Goal: Task Accomplishment & Management: Use online tool/utility

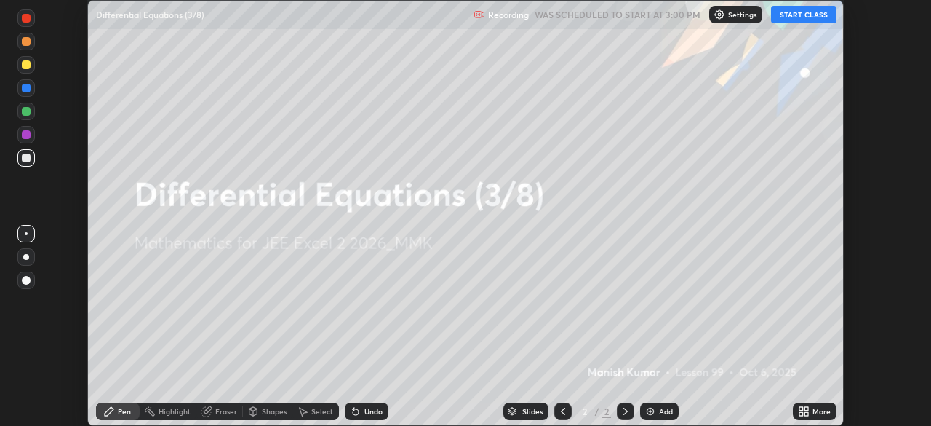
scroll to position [426, 930]
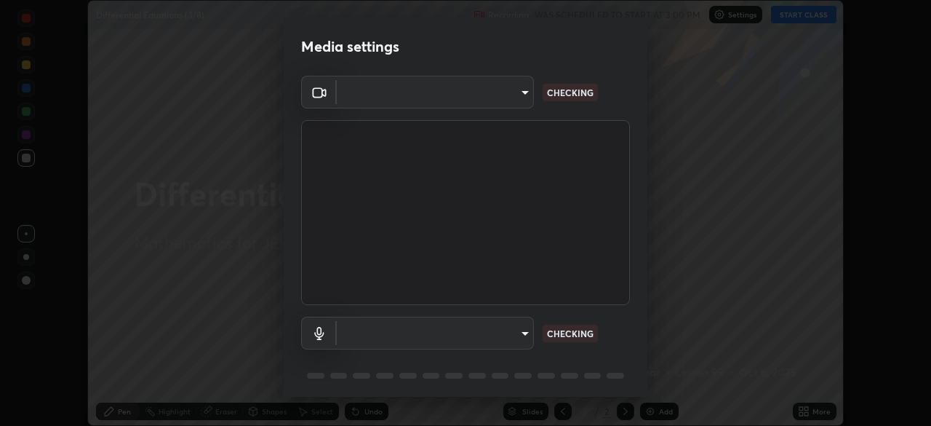
type input "119f56cd3221aa741ff86ef3c15b45e11b875c70691a8bbf6b5e475350e28a87"
click at [480, 337] on body "Erase all Differential Equations (3/8) Recording WAS SCHEDULED TO START AT 3:00…" at bounding box center [465, 213] width 931 height 426
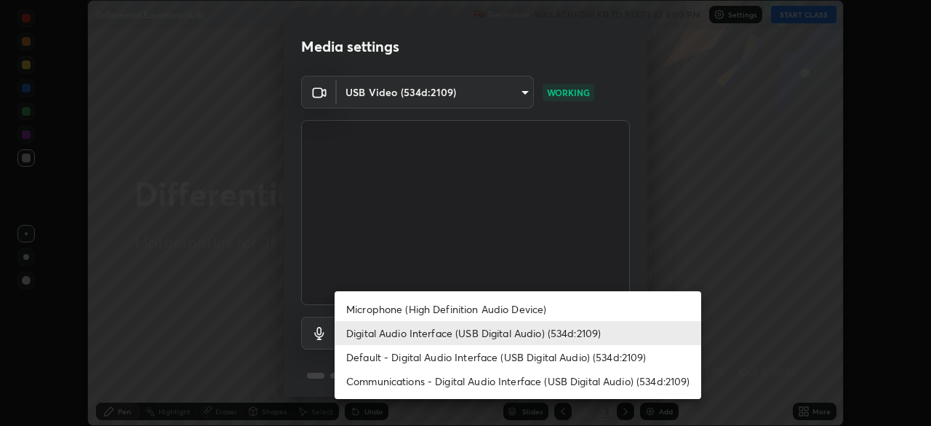
click at [487, 306] on li "Microphone (High Definition Audio Device)" at bounding box center [518, 309] width 367 height 24
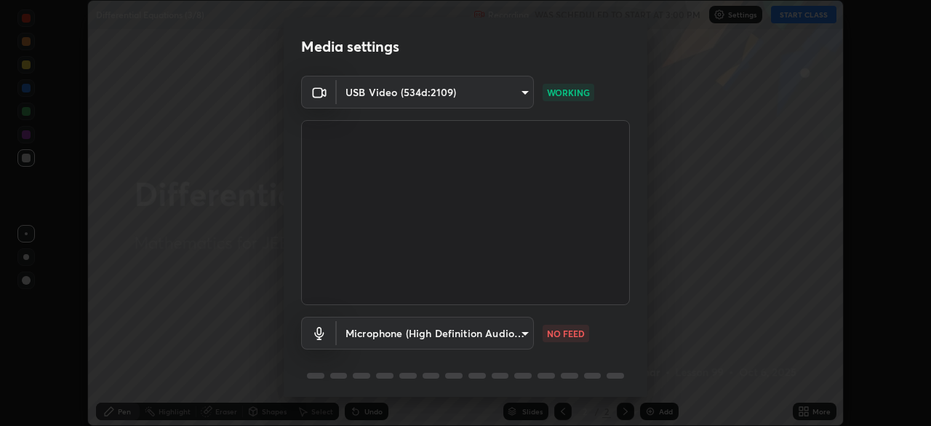
click at [479, 332] on body "Erase all Differential Equations (3/8) Recording WAS SCHEDULED TO START AT 3:00…" at bounding box center [465, 213] width 931 height 426
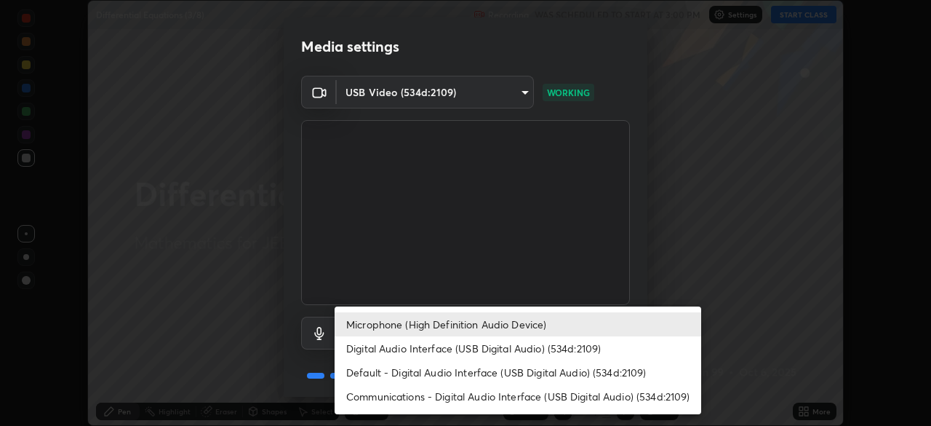
click at [479, 348] on li "Digital Audio Interface (USB Digital Audio) (534d:2109)" at bounding box center [518, 348] width 367 height 24
type input "c646bd0a84963ef75d7e75e16448b8f047285210e5b37cf02f81b0c24ed99837"
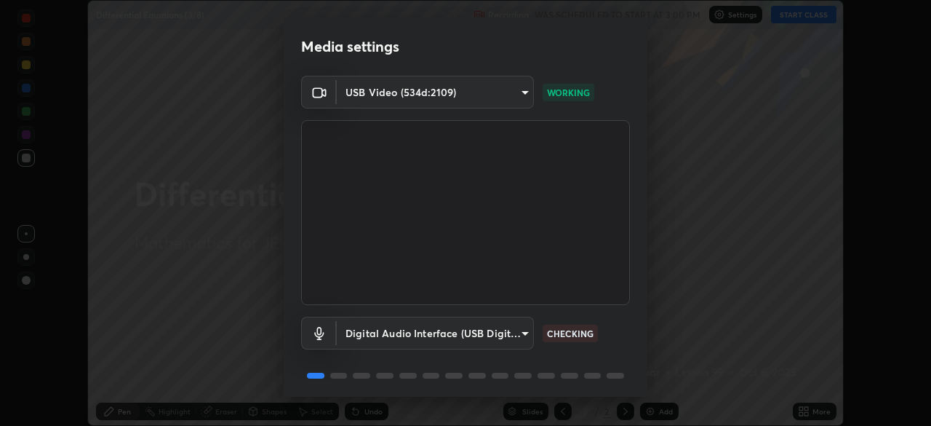
scroll to position [52, 0]
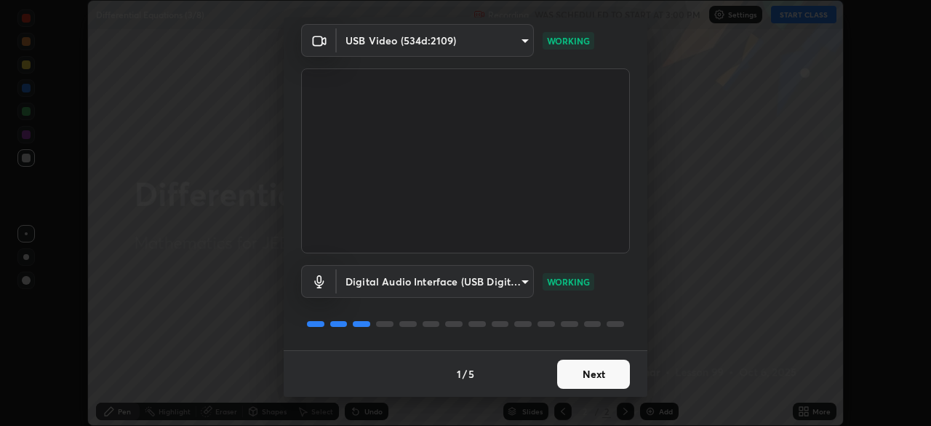
click at [578, 373] on button "Next" at bounding box center [593, 373] width 73 height 29
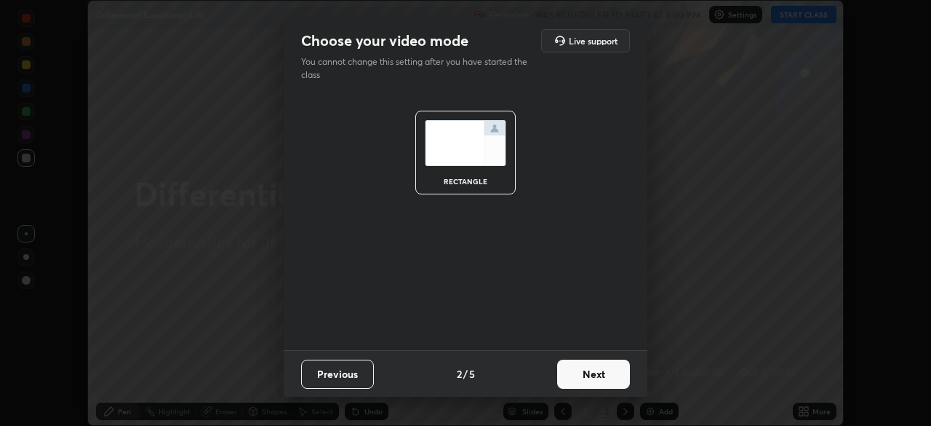
click at [585, 372] on button "Next" at bounding box center [593, 373] width 73 height 29
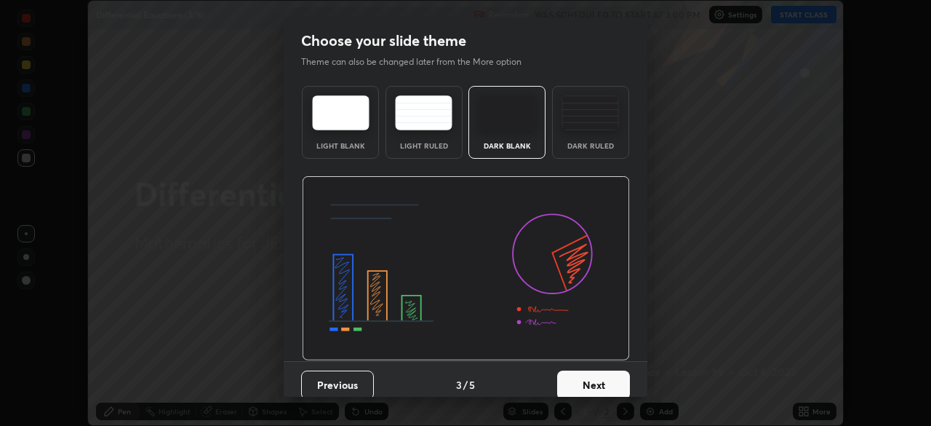
click at [591, 379] on button "Next" at bounding box center [593, 384] width 73 height 29
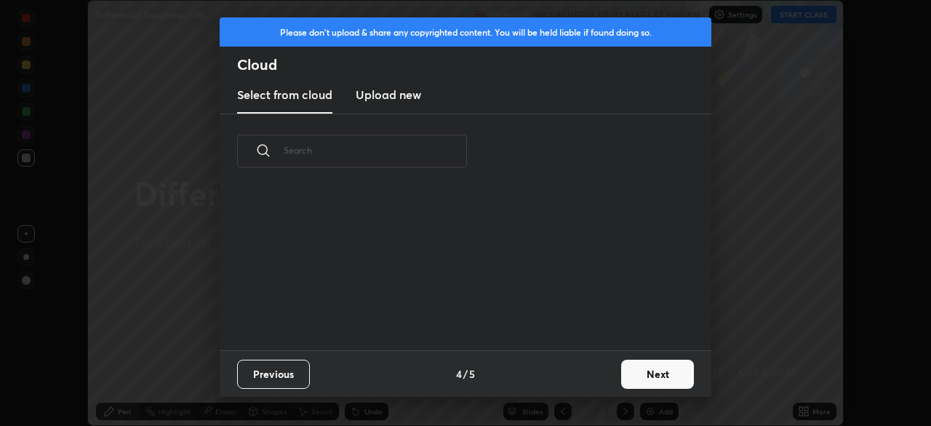
click at [639, 379] on button "Next" at bounding box center [657, 373] width 73 height 29
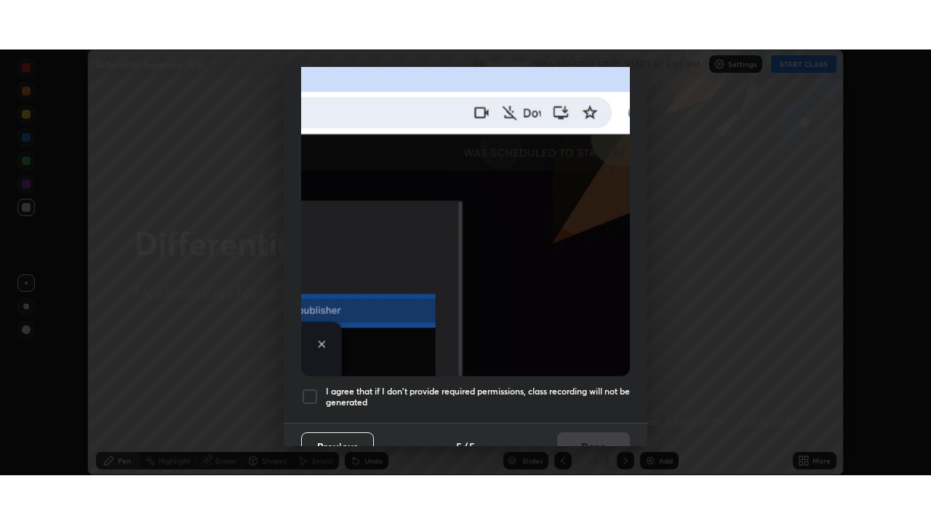
scroll to position [348, 0]
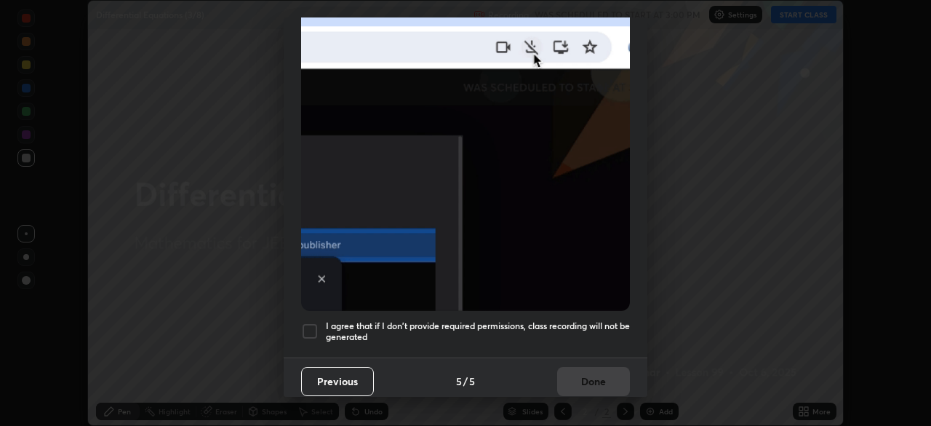
click at [322, 322] on div "I agree that if I don't provide required permissions, class recording will not …" at bounding box center [465, 330] width 329 height 17
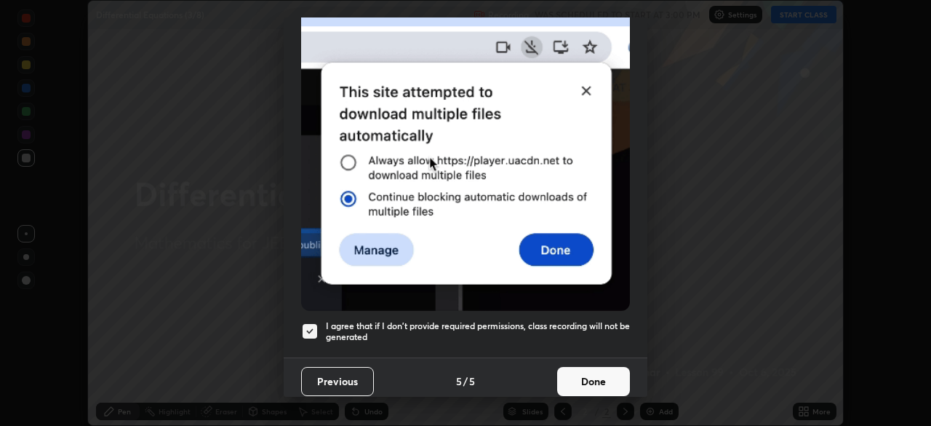
click at [576, 367] on button "Done" at bounding box center [593, 381] width 73 height 29
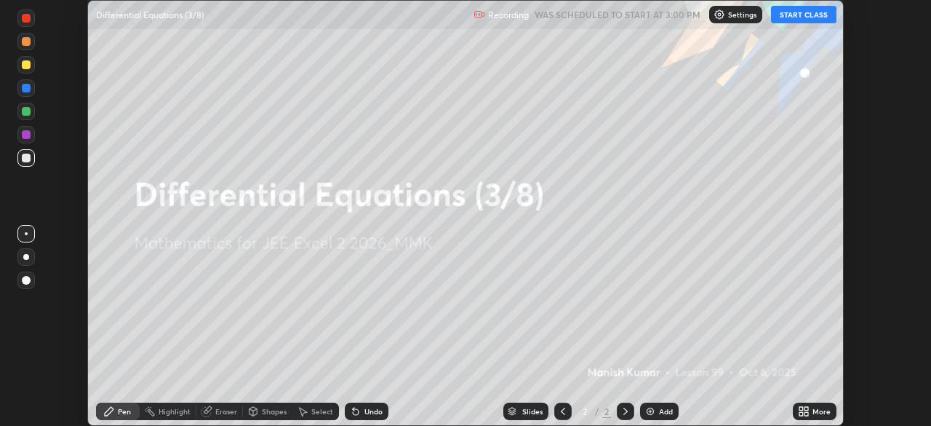
click at [798, 17] on button "START CLASS" at bounding box center [803, 14] width 65 height 17
click at [806, 408] on icon at bounding box center [806, 409] width 4 height 4
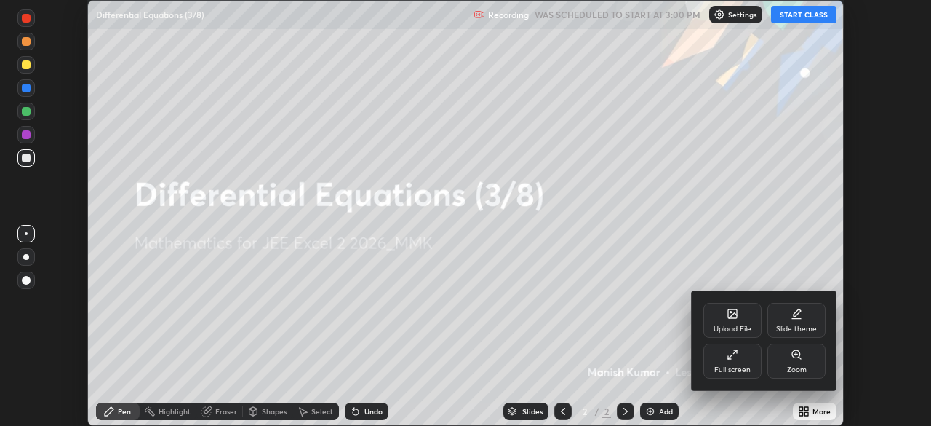
click at [731, 351] on icon at bounding box center [733, 354] width 12 height 12
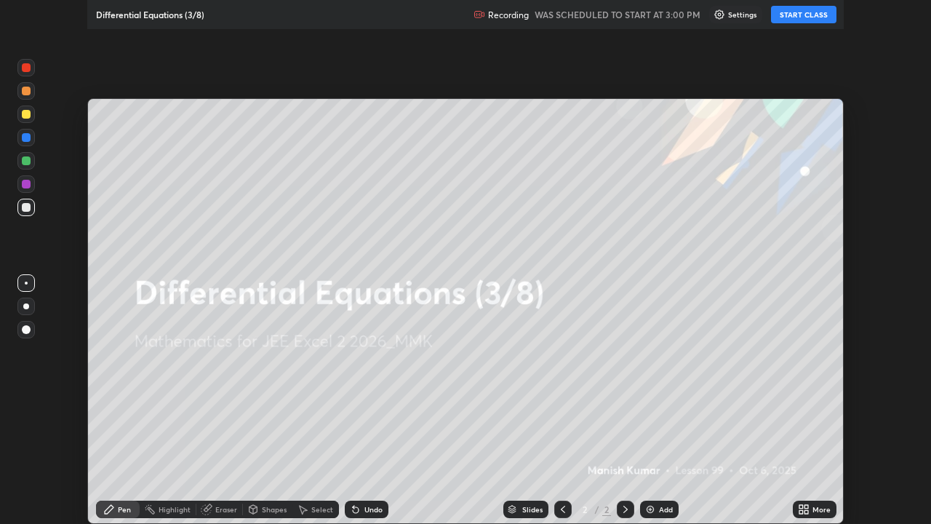
scroll to position [524, 931]
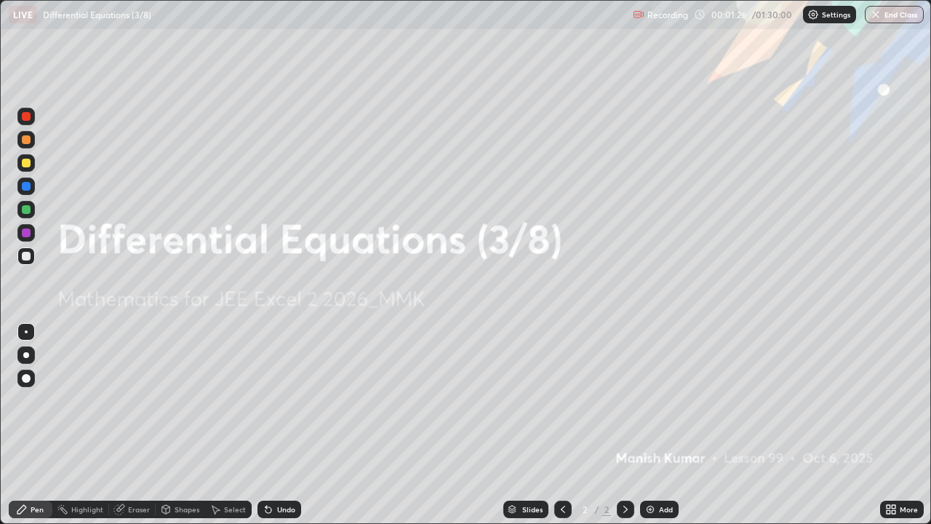
click at [657, 425] on div "Add" at bounding box center [659, 508] width 39 height 17
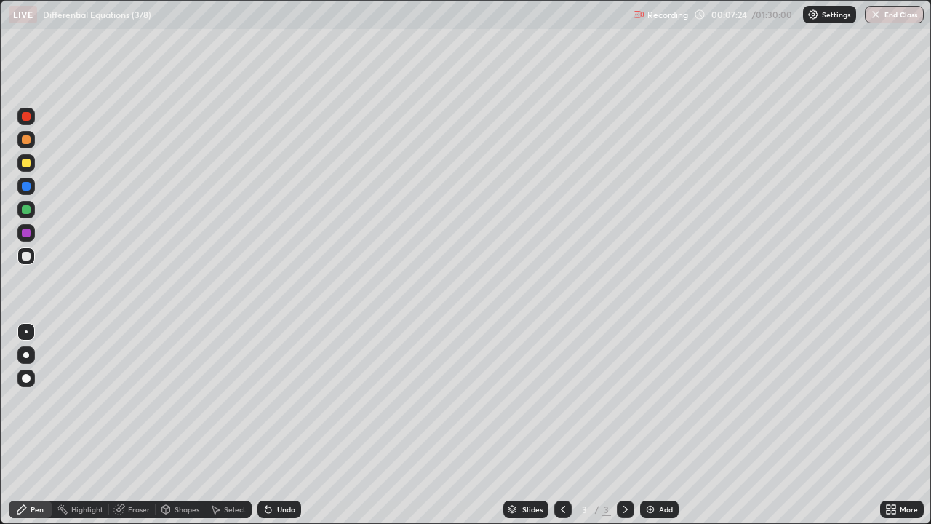
click at [656, 425] on div "Add" at bounding box center [659, 508] width 39 height 17
click at [559, 425] on icon at bounding box center [563, 509] width 12 height 12
click at [623, 425] on icon at bounding box center [626, 509] width 12 height 12
click at [560, 425] on icon at bounding box center [563, 509] width 12 height 12
click at [622, 425] on icon at bounding box center [626, 509] width 12 height 12
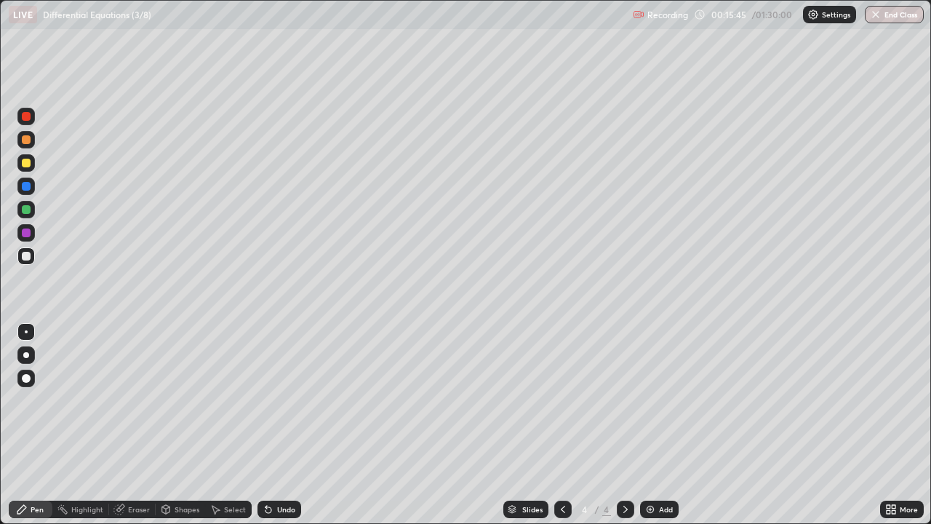
click at [649, 425] on img at bounding box center [650, 509] width 12 height 12
click at [657, 425] on div "Add" at bounding box center [659, 508] width 39 height 17
click at [133, 425] on div "Eraser" at bounding box center [139, 509] width 22 height 7
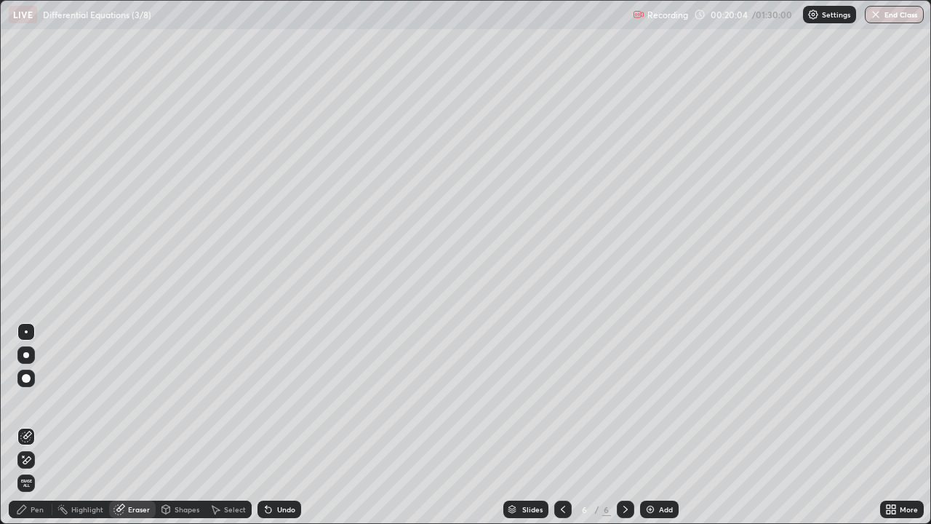
click at [35, 425] on div "Pen" at bounding box center [37, 509] width 13 height 7
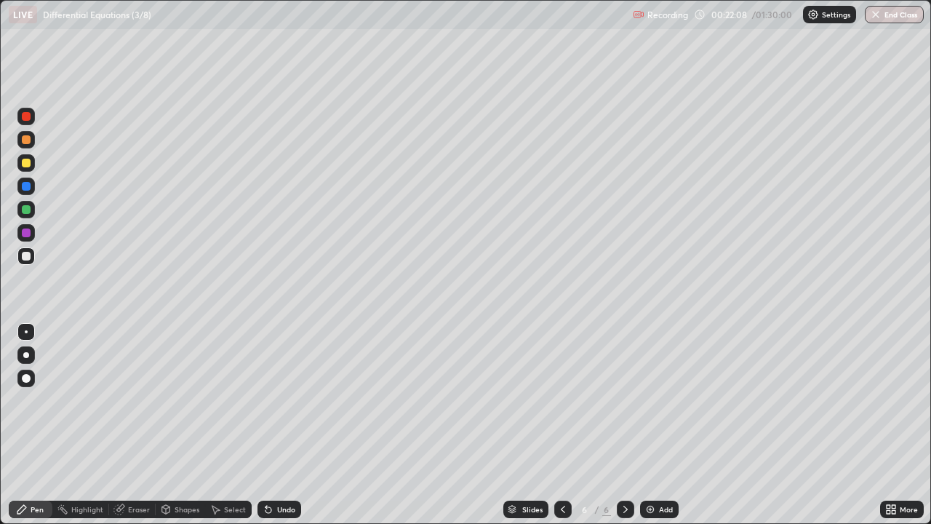
click at [658, 425] on div "Add" at bounding box center [659, 508] width 39 height 17
click at [129, 425] on div "Eraser" at bounding box center [139, 509] width 22 height 7
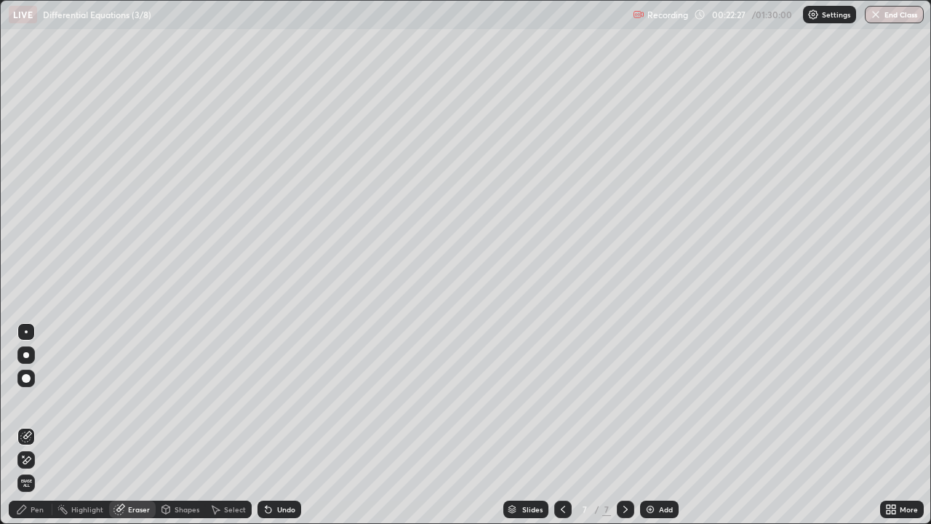
click at [39, 425] on div "Pen" at bounding box center [37, 509] width 13 height 7
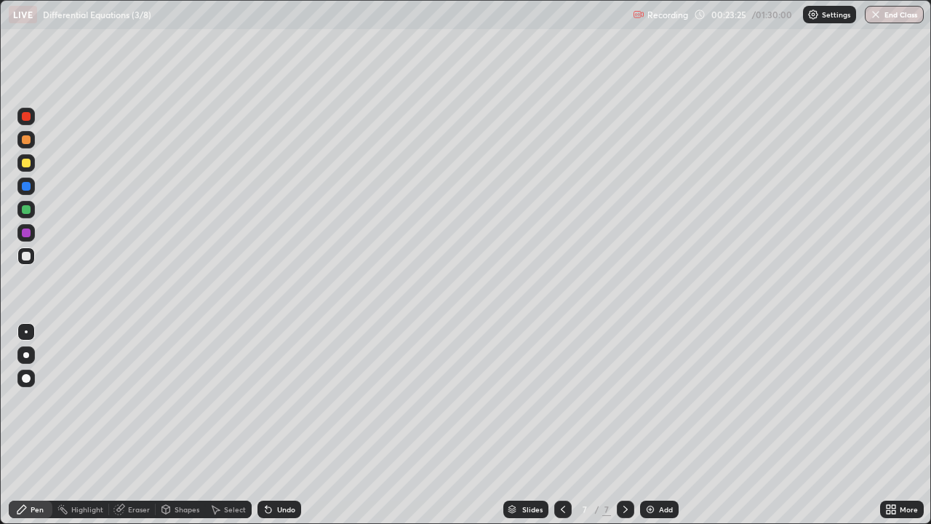
click at [132, 425] on div "Eraser" at bounding box center [139, 509] width 22 height 7
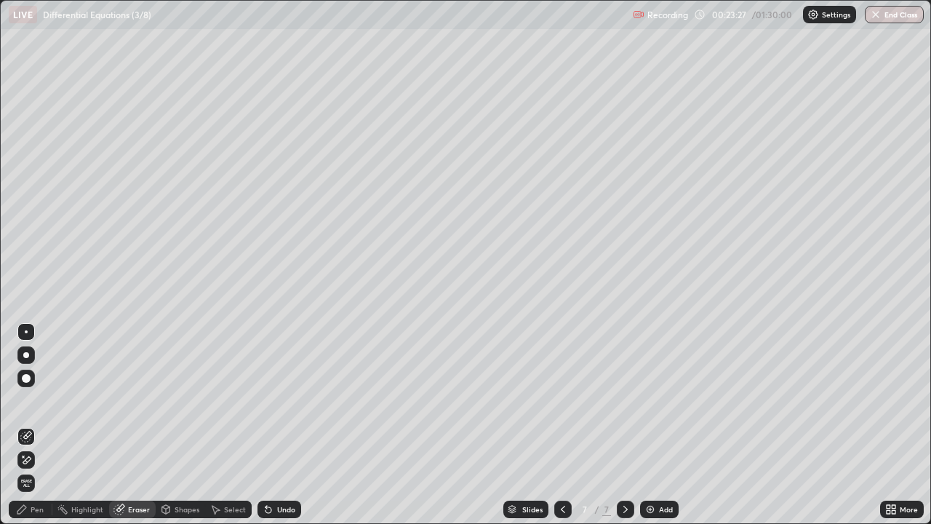
click at [33, 425] on div "Pen" at bounding box center [37, 509] width 13 height 7
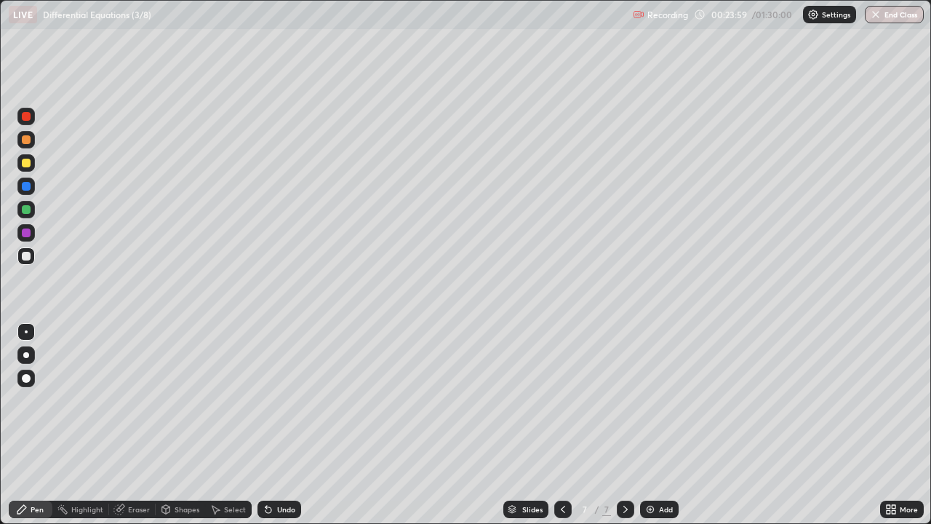
click at [132, 425] on div "Eraser" at bounding box center [139, 509] width 22 height 7
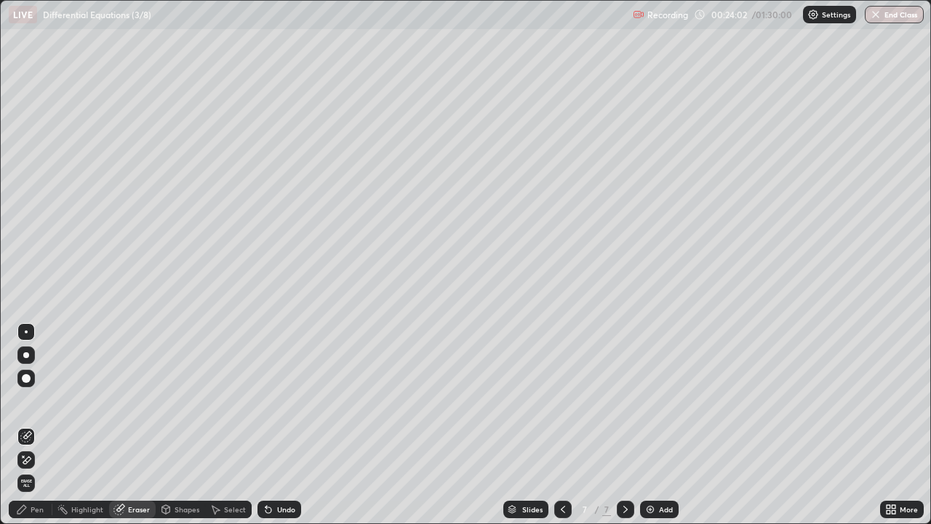
click at [39, 425] on div "Pen" at bounding box center [37, 509] width 13 height 7
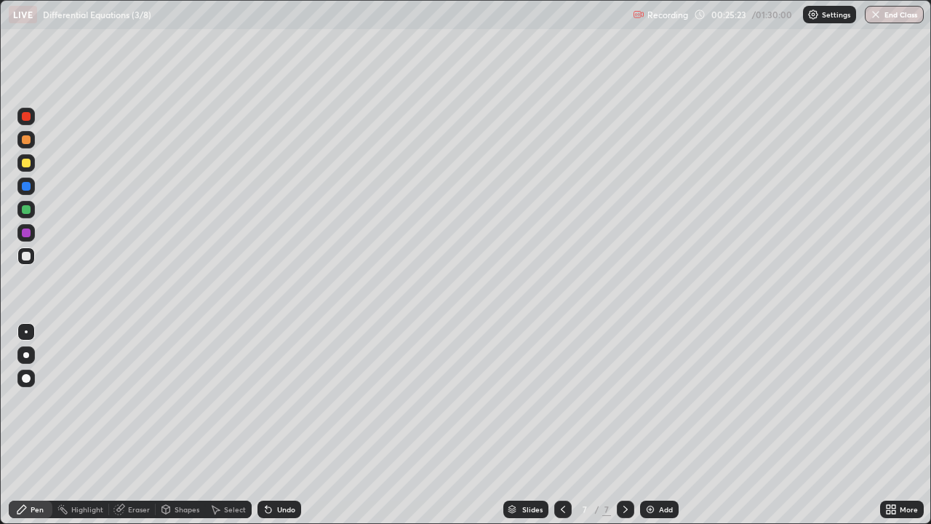
click at [654, 425] on div "Add" at bounding box center [659, 508] width 39 height 17
click at [561, 425] on icon at bounding box center [563, 509] width 12 height 12
click at [623, 425] on icon at bounding box center [626, 509] width 12 height 12
click at [140, 425] on div "Eraser" at bounding box center [139, 509] width 22 height 7
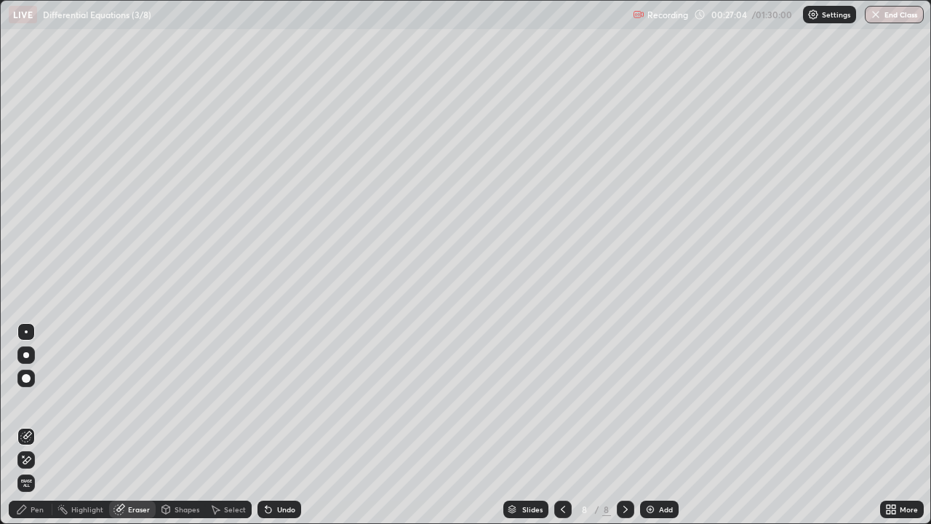
click at [36, 425] on div "Pen" at bounding box center [37, 509] width 13 height 7
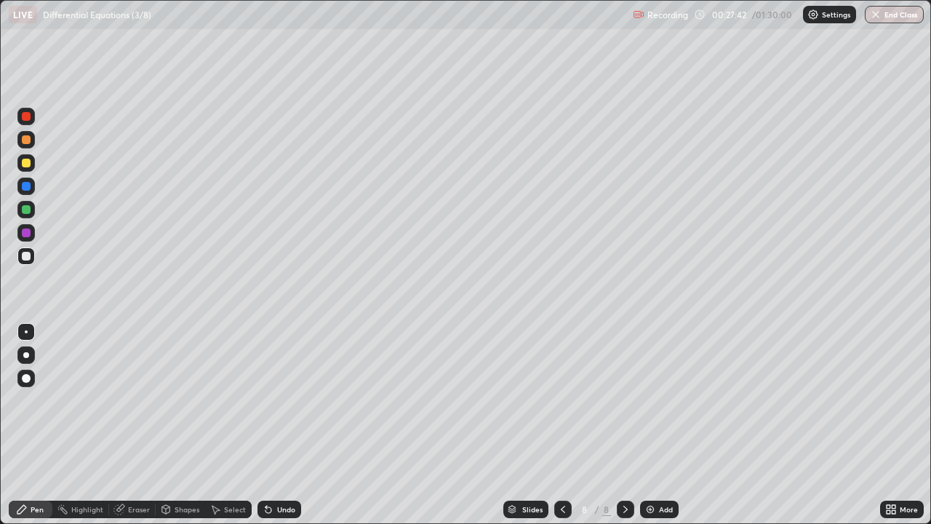
click at [655, 425] on div "Add" at bounding box center [659, 508] width 39 height 17
click at [134, 425] on div "Eraser" at bounding box center [132, 508] width 47 height 17
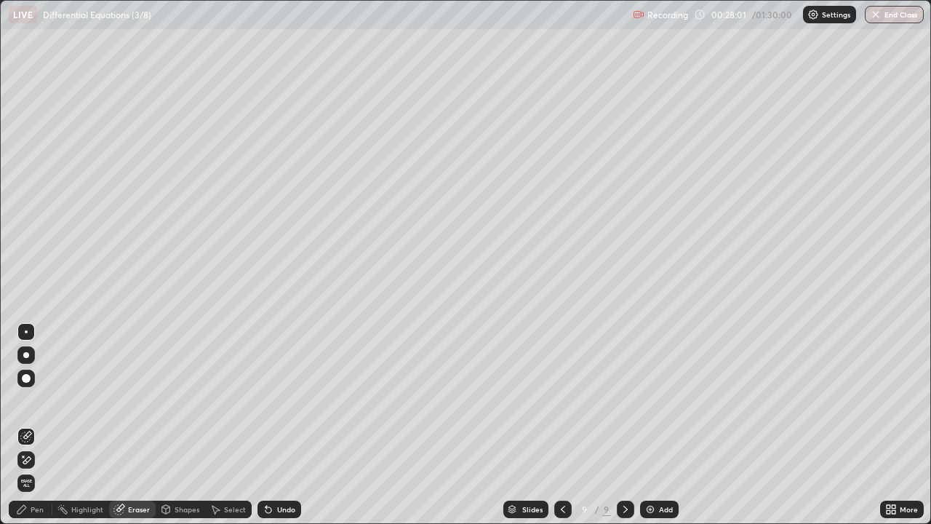
click at [28, 425] on div "Pen" at bounding box center [31, 508] width 44 height 17
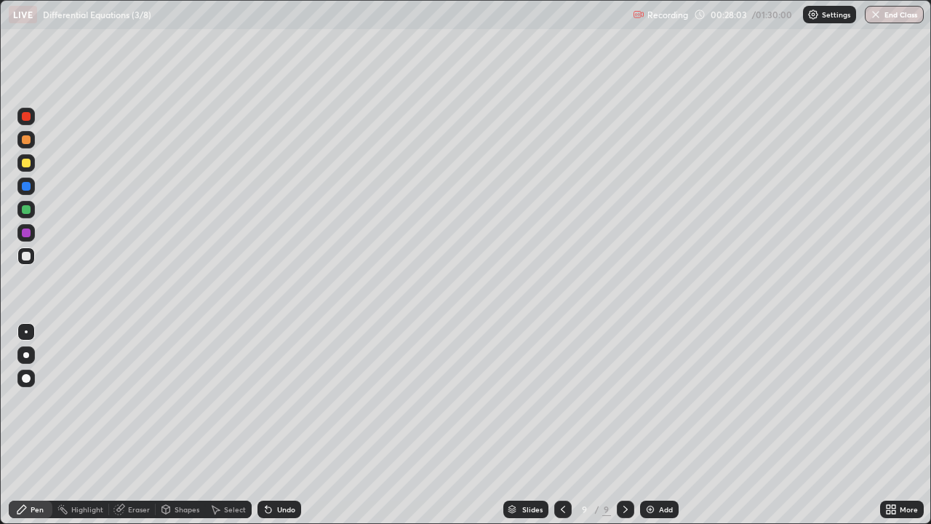
click at [133, 425] on div "Eraser" at bounding box center [139, 509] width 22 height 7
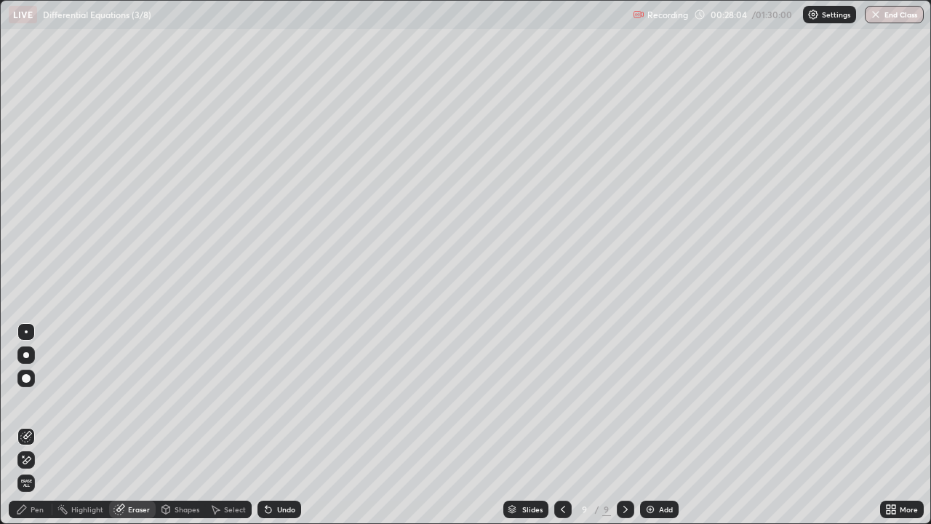
click at [33, 425] on div "Pen" at bounding box center [37, 509] width 13 height 7
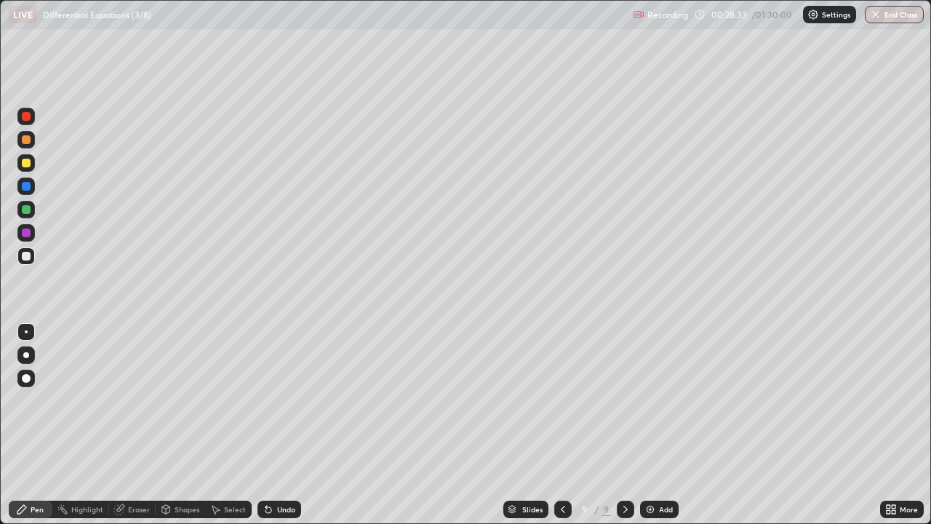
click at [560, 425] on icon at bounding box center [563, 509] width 12 height 12
click at [626, 425] on div at bounding box center [625, 508] width 17 height 17
click at [659, 425] on div "Add" at bounding box center [666, 509] width 14 height 7
click at [136, 425] on div "Eraser" at bounding box center [139, 509] width 22 height 7
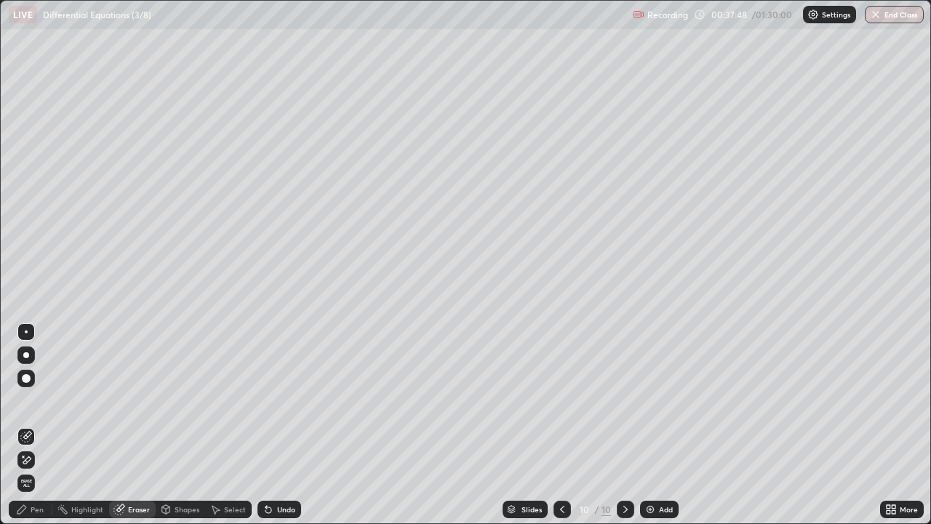
click at [37, 425] on div "Pen" at bounding box center [37, 509] width 13 height 7
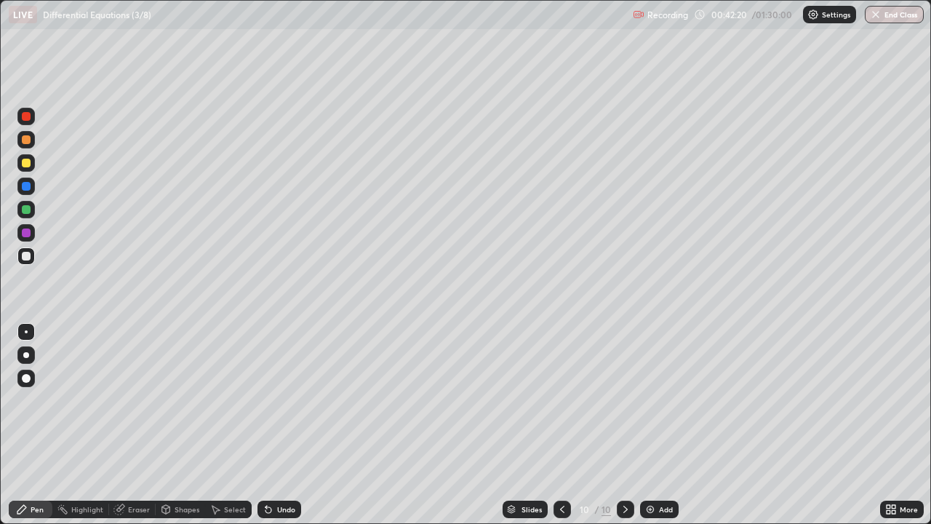
click at [660, 425] on div "Add" at bounding box center [666, 509] width 14 height 7
click at [223, 425] on div "Select" at bounding box center [228, 508] width 47 height 17
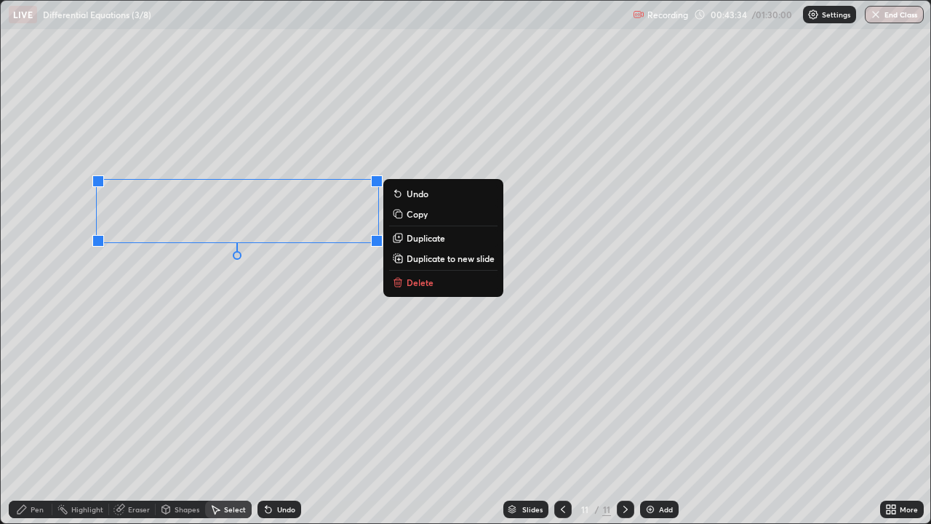
click at [426, 284] on p "Delete" at bounding box center [420, 282] width 27 height 12
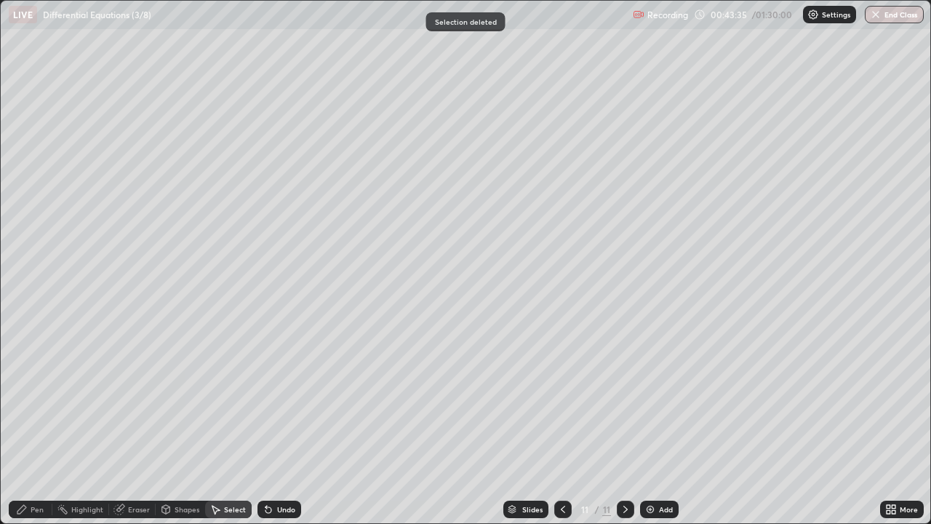
click at [37, 425] on div "Pen" at bounding box center [37, 509] width 13 height 7
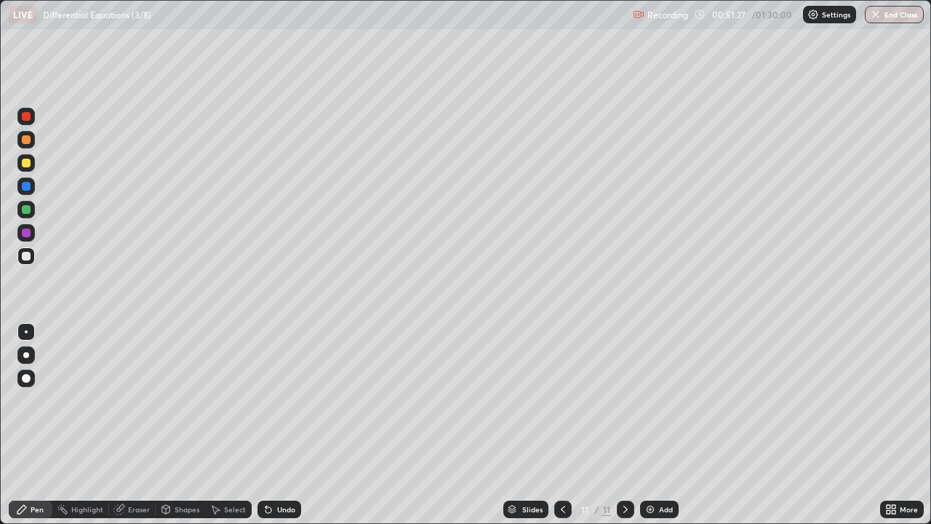
click at [655, 425] on div "Add" at bounding box center [659, 508] width 39 height 17
click at [224, 425] on div "Select" at bounding box center [235, 509] width 22 height 7
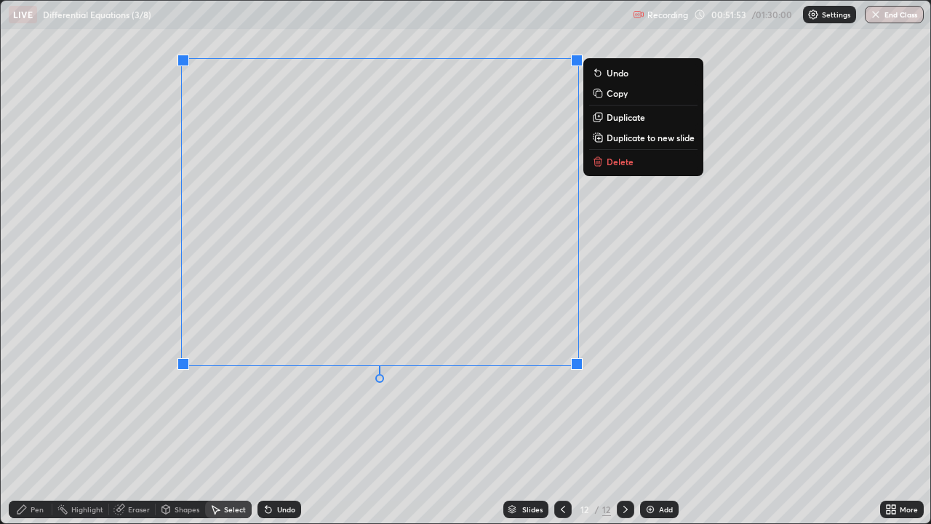
click at [623, 156] on p "Delete" at bounding box center [620, 162] width 27 height 12
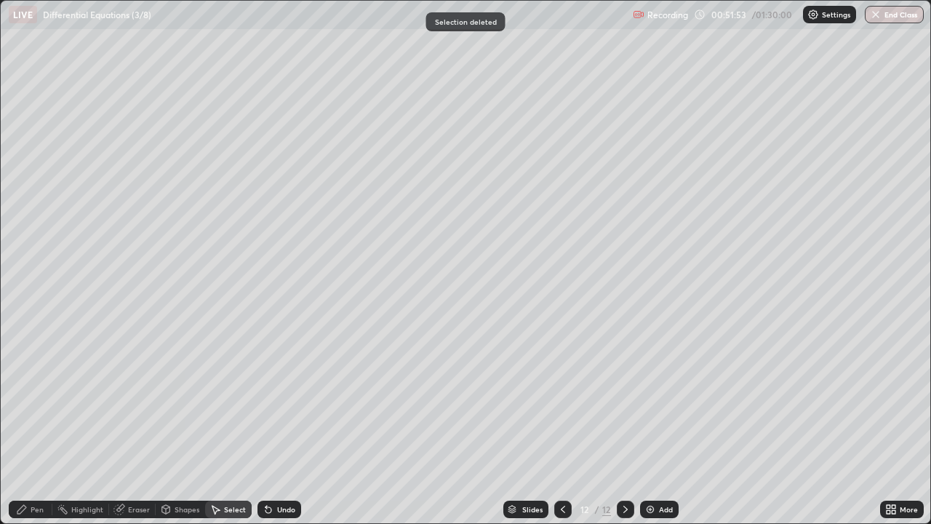
click at [38, 425] on div "Pen" at bounding box center [37, 509] width 13 height 7
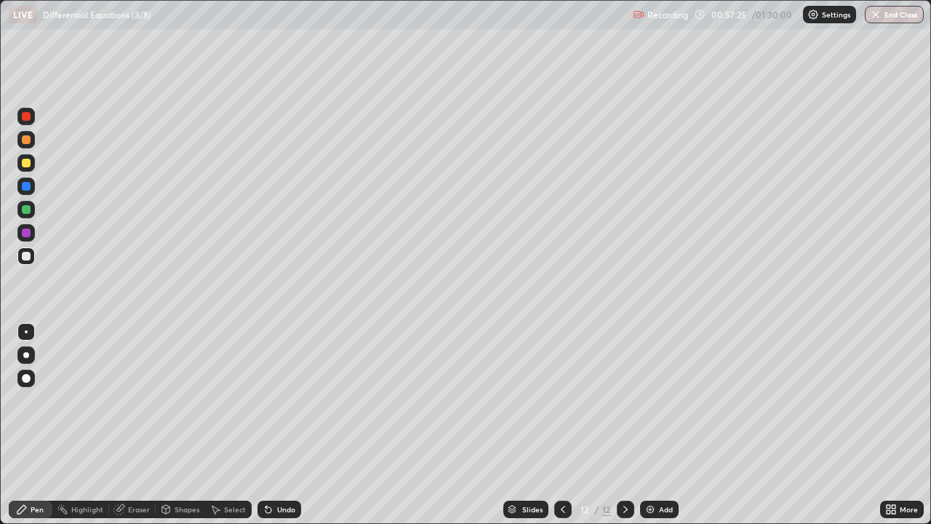
click at [663, 425] on div "Add" at bounding box center [659, 508] width 39 height 17
click at [135, 425] on div "Eraser" at bounding box center [139, 509] width 22 height 7
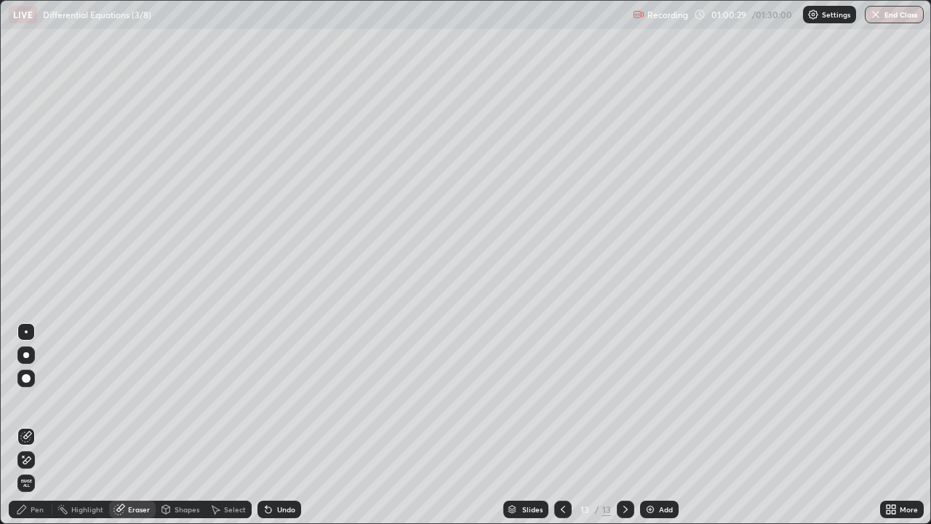
click at [34, 425] on div "Pen" at bounding box center [37, 509] width 13 height 7
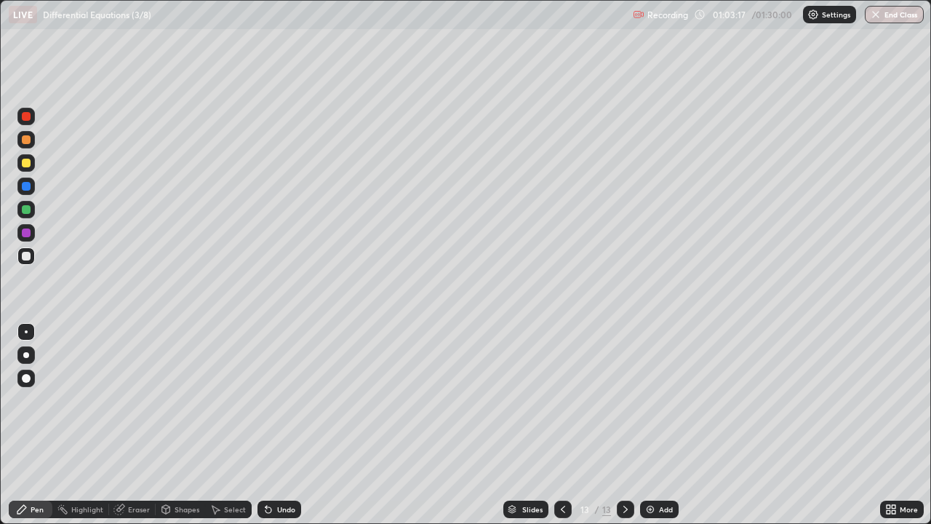
click at [659, 425] on div "Add" at bounding box center [666, 509] width 14 height 7
click at [139, 425] on div "Eraser" at bounding box center [139, 509] width 22 height 7
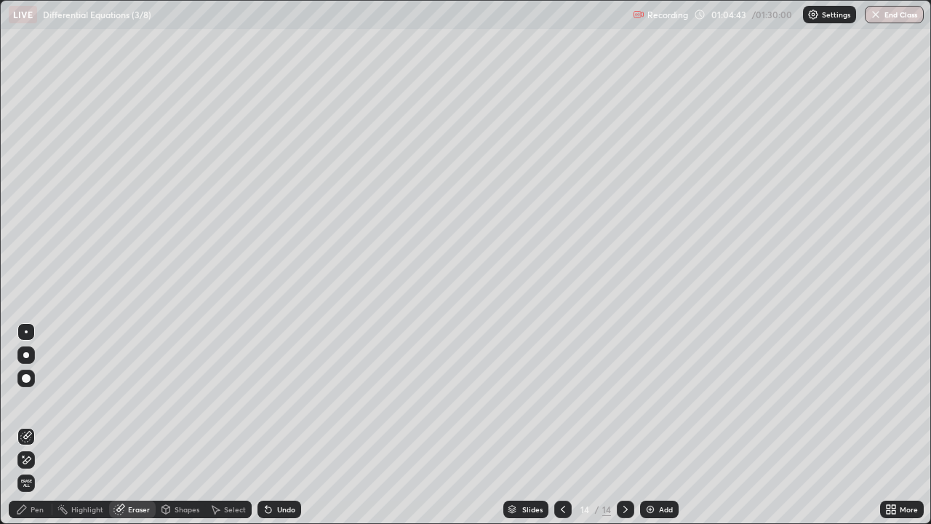
click at [31, 425] on div "Pen" at bounding box center [31, 508] width 44 height 17
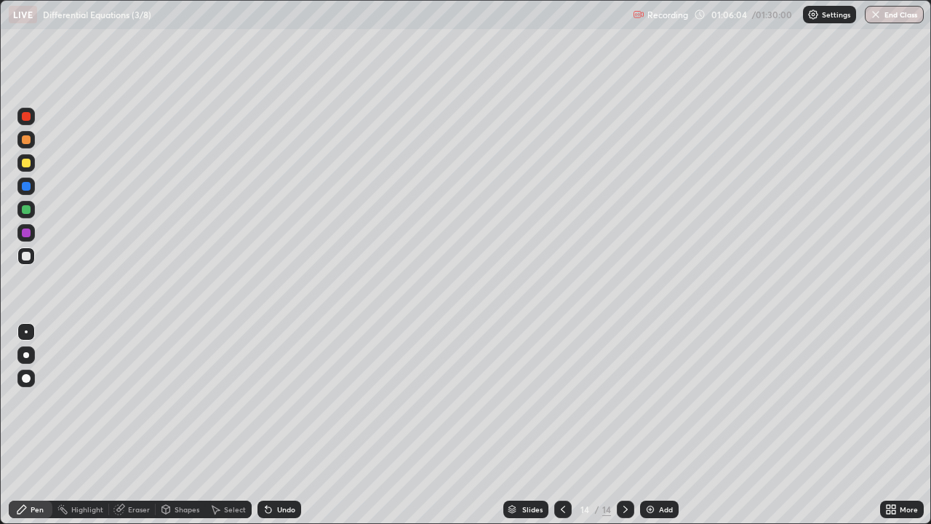
click at [25, 209] on div at bounding box center [26, 209] width 9 height 9
click at [31, 234] on div at bounding box center [25, 232] width 17 height 17
click at [664, 425] on div "Add" at bounding box center [659, 508] width 39 height 17
click at [28, 209] on div at bounding box center [26, 209] width 9 height 9
click at [26, 164] on div at bounding box center [26, 163] width 9 height 9
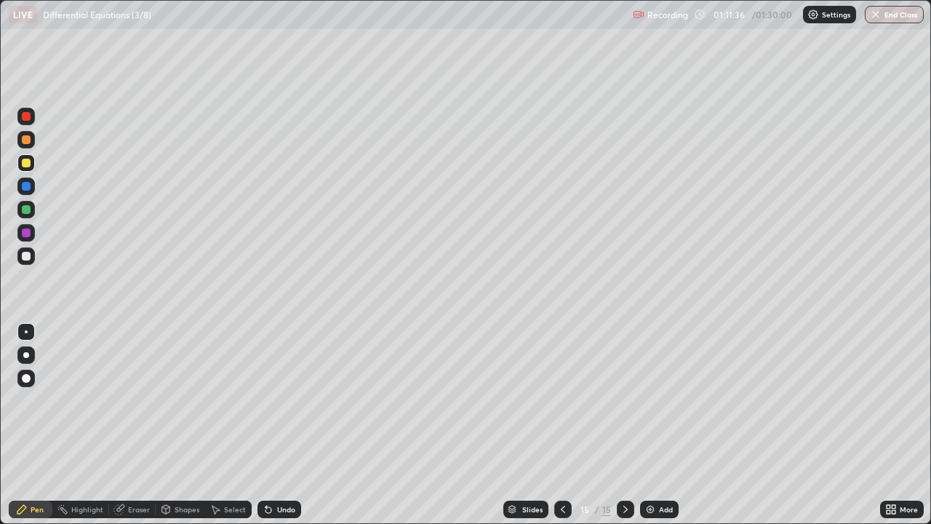
click at [128, 425] on div "Eraser" at bounding box center [139, 509] width 22 height 7
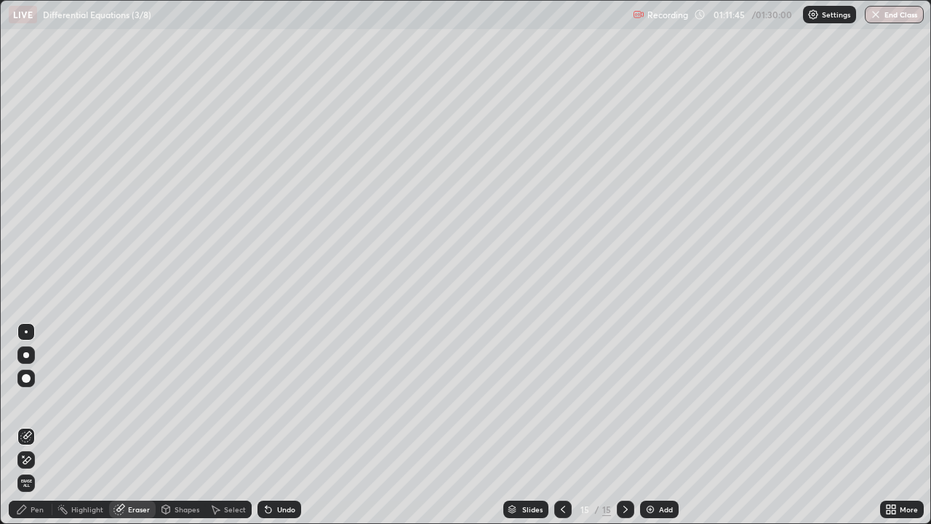
click at [26, 425] on icon at bounding box center [22, 509] width 12 height 12
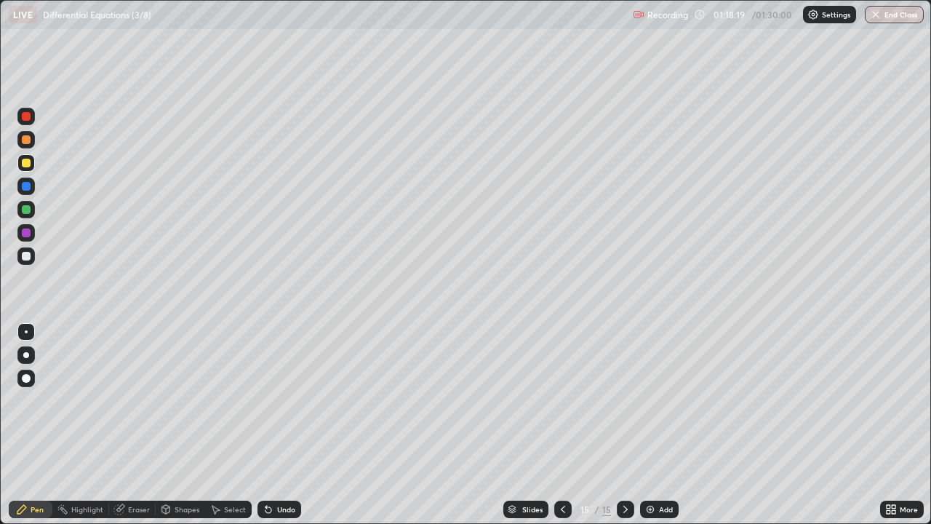
click at [25, 229] on div at bounding box center [26, 232] width 9 height 9
click at [655, 425] on div "Add" at bounding box center [659, 508] width 39 height 17
click at [27, 259] on div at bounding box center [26, 256] width 9 height 9
click at [24, 207] on div at bounding box center [26, 209] width 9 height 9
click at [28, 233] on div at bounding box center [26, 232] width 9 height 9
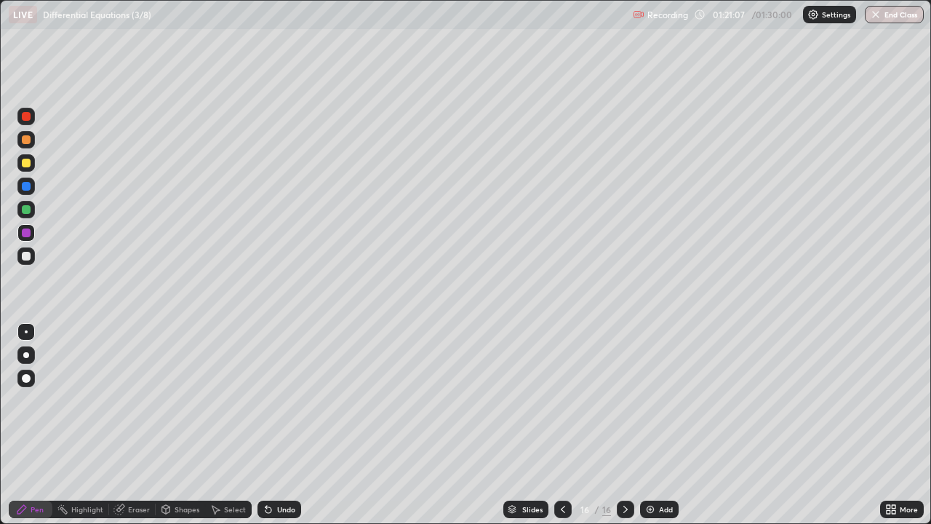
click at [33, 164] on div at bounding box center [25, 162] width 17 height 17
click at [884, 14] on button "End Class" at bounding box center [894, 14] width 57 height 17
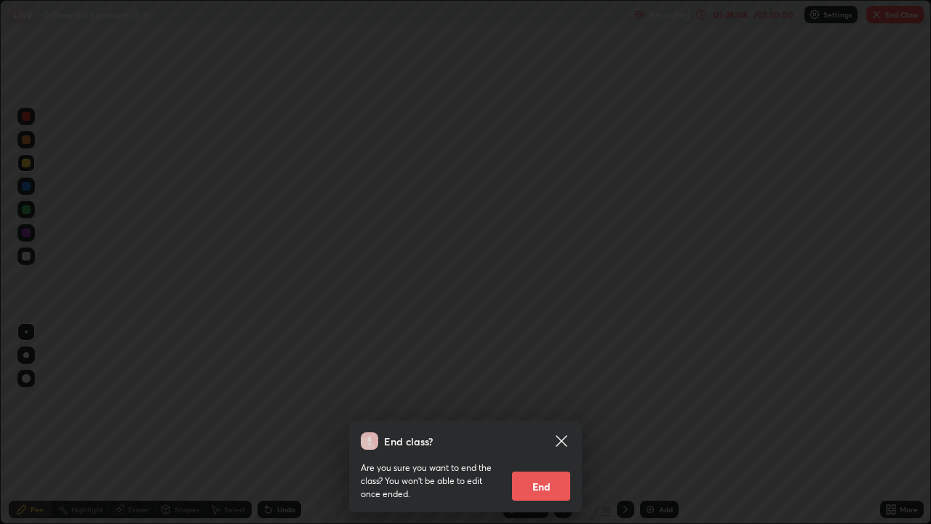
click at [531, 425] on button "End" at bounding box center [541, 485] width 58 height 29
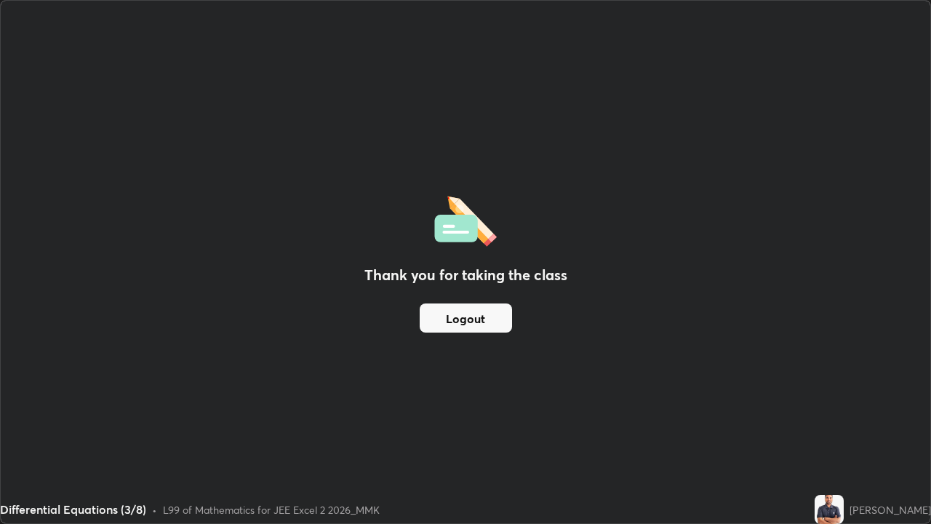
click at [453, 317] on button "Logout" at bounding box center [466, 317] width 92 height 29
